Goal: Task Accomplishment & Management: Use online tool/utility

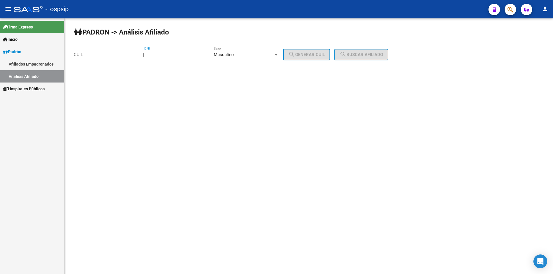
click at [164, 53] on input "DNI" at bounding box center [176, 54] width 65 height 5
type input "17517325"
click at [301, 50] on button "search Generar CUIL" at bounding box center [306, 55] width 47 height 12
type input "20-17517325-1"
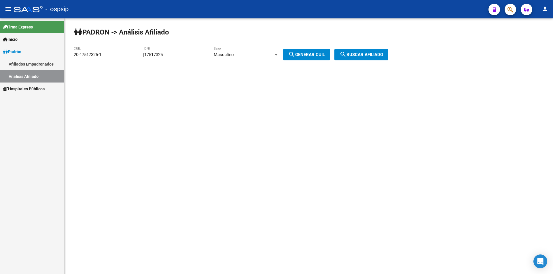
click at [376, 56] on span "search Buscar afiliado" at bounding box center [361, 54] width 43 height 5
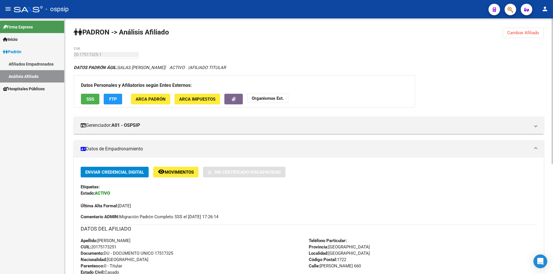
drag, startPoint x: 520, startPoint y: 31, endPoint x: 486, endPoint y: 32, distance: 34.0
click at [519, 32] on span "Cambiar Afiliado" at bounding box center [523, 32] width 32 height 5
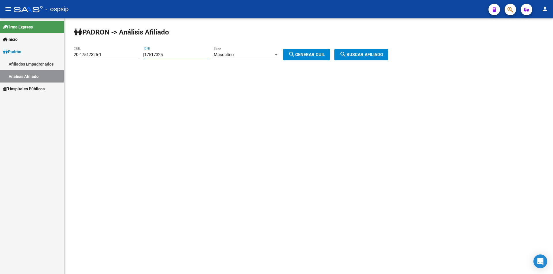
drag, startPoint x: 192, startPoint y: 53, endPoint x: 107, endPoint y: 56, distance: 85.6
click at [105, 57] on app-analisis-afiliado "PADRON -> Análisis Afiliado 20-17517325-1 CUIL | 17517325 DNI Masculino Sexo se…" at bounding box center [233, 54] width 319 height 5
drag, startPoint x: 125, startPoint y: 55, endPoint x: 11, endPoint y: 55, distance: 113.8
click at [1, 59] on mat-sidenav-container "Firma Express Inicio Instructivos Contacto OS Padrón Afiliados Empadronados Aná…" at bounding box center [276, 146] width 553 height 256
